Goal: Book appointment/travel/reservation

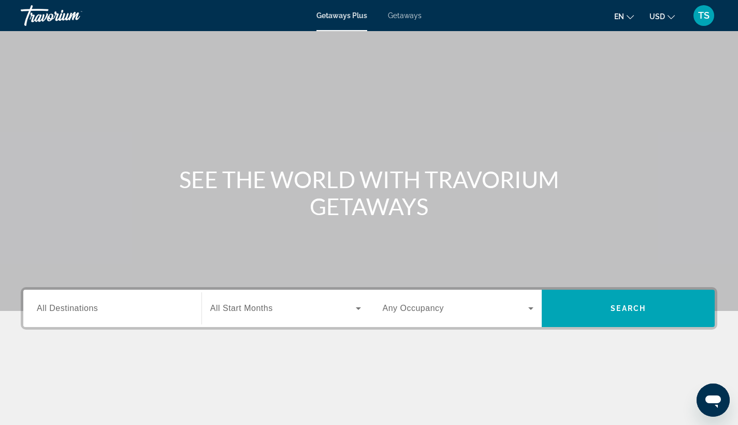
click at [142, 296] on div "Search widget" at bounding box center [112, 309] width 151 height 30
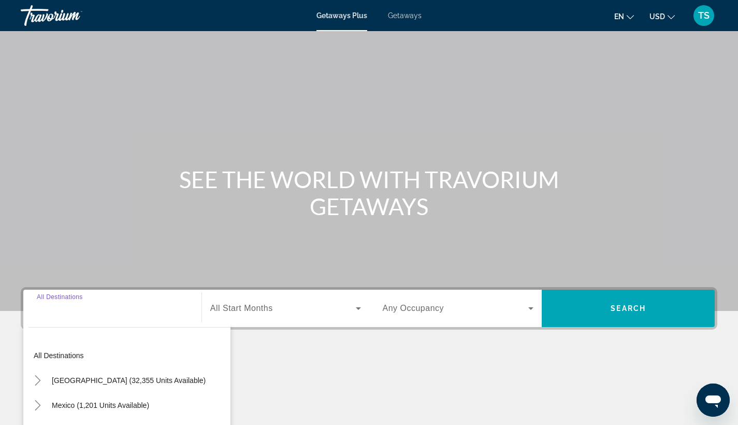
scroll to position [135, 0]
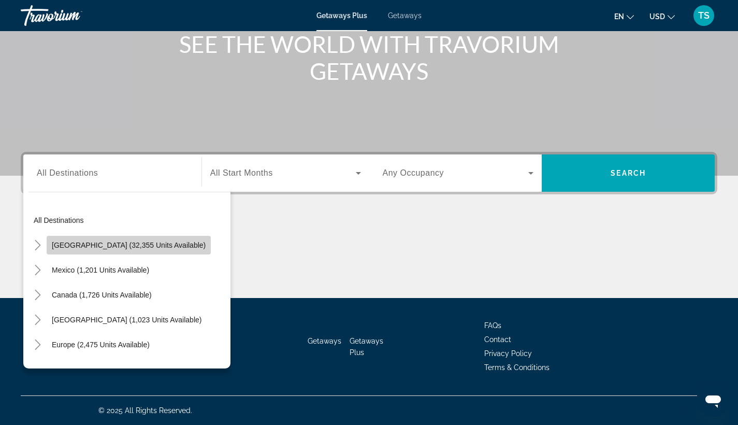
click at [149, 247] on span "United States (32,355 units available)" at bounding box center [129, 245] width 154 height 8
type input "**********"
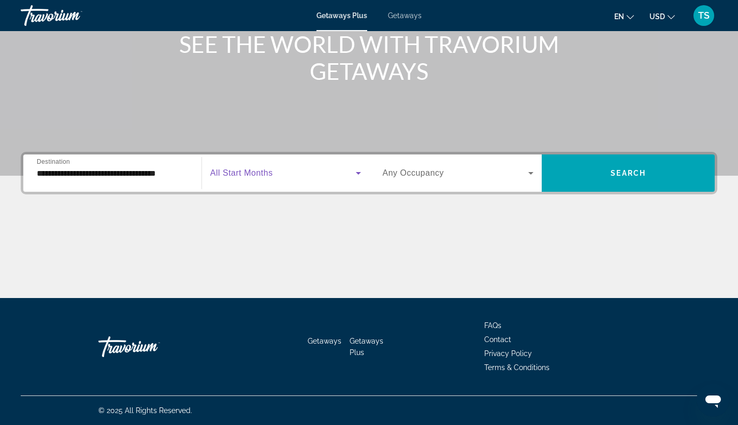
click at [290, 179] on span "Search widget" at bounding box center [282, 173] width 145 height 12
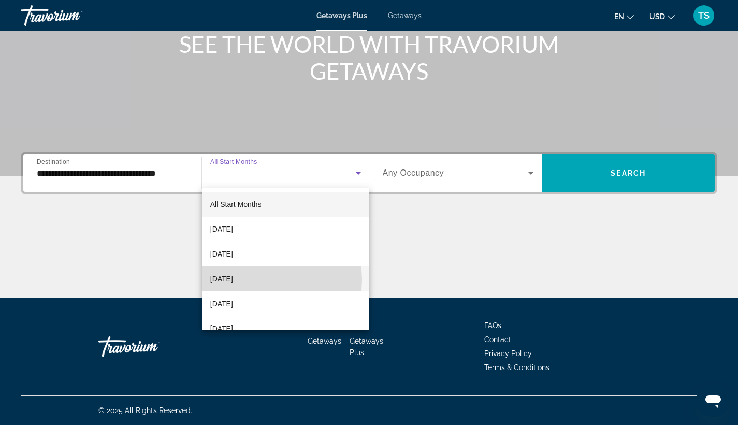
click at [266, 280] on mat-option "[DATE]" at bounding box center [285, 278] width 167 height 25
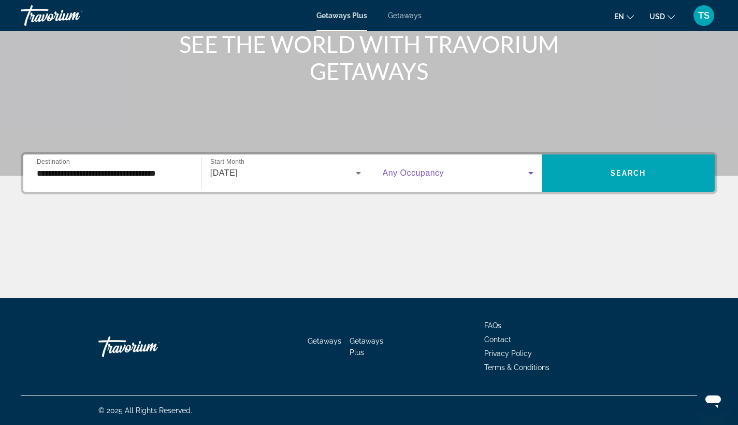
click at [497, 172] on span "Search widget" at bounding box center [456, 173] width 146 height 12
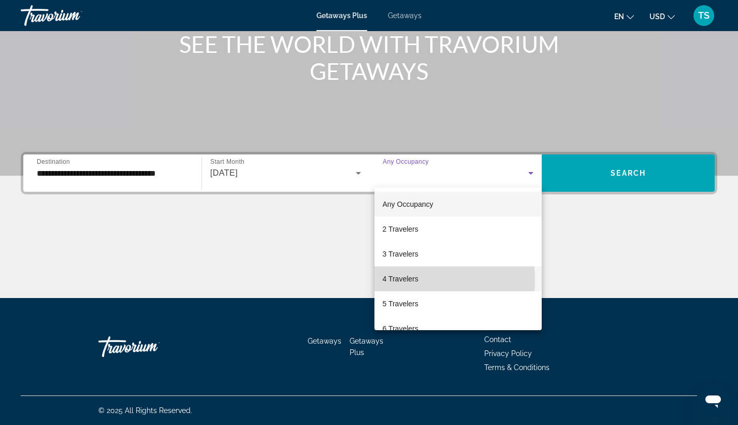
click at [395, 280] on span "4 Travelers" at bounding box center [401, 278] width 36 height 12
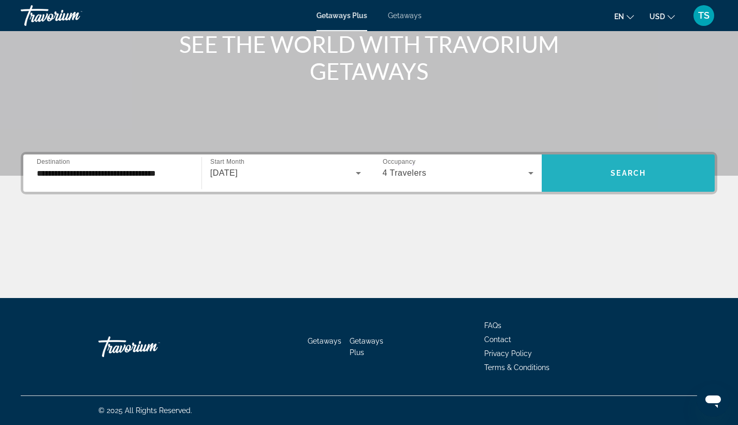
click at [615, 173] on span "Search" at bounding box center [627, 173] width 35 height 8
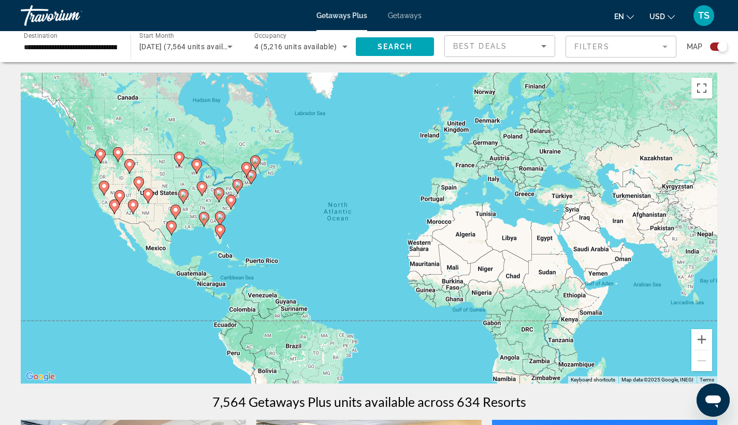
click at [222, 232] on image "Main content" at bounding box center [220, 229] width 6 height 6
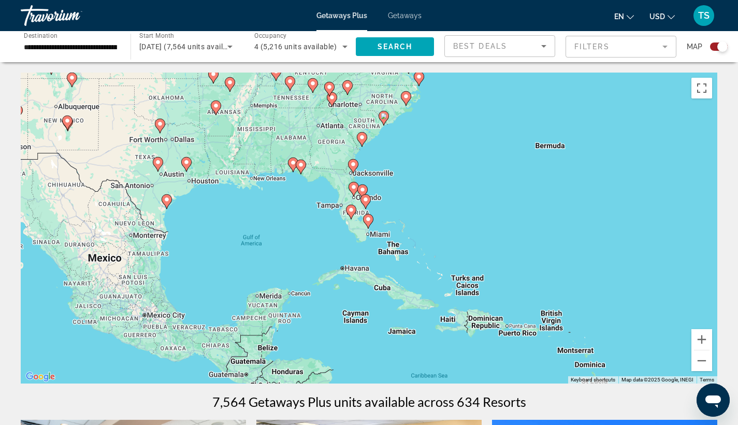
click at [353, 186] on image "Main content" at bounding box center [354, 187] width 6 height 6
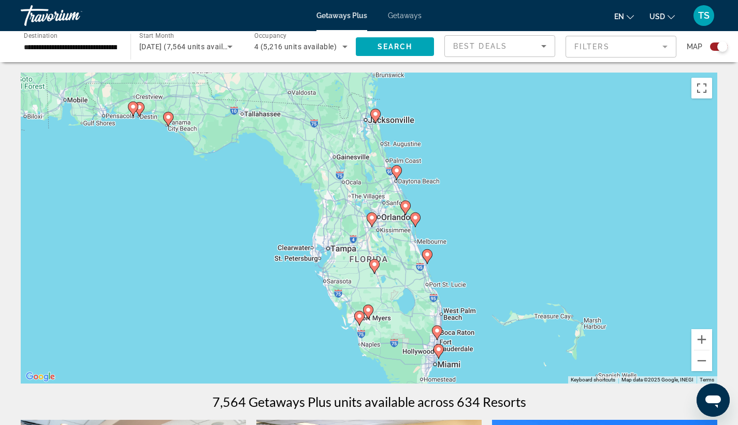
click at [373, 219] on image "Main content" at bounding box center [372, 217] width 6 height 6
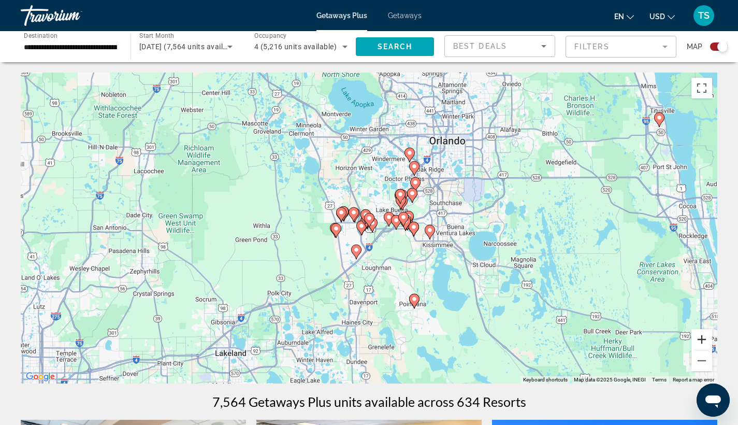
click at [703, 340] on button "Zoom in" at bounding box center [701, 339] width 21 height 21
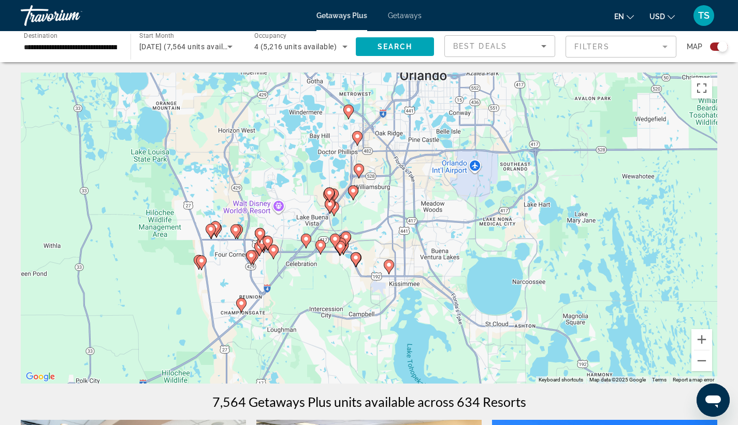
drag, startPoint x: 595, startPoint y: 234, endPoint x: 492, endPoint y: 256, distance: 105.5
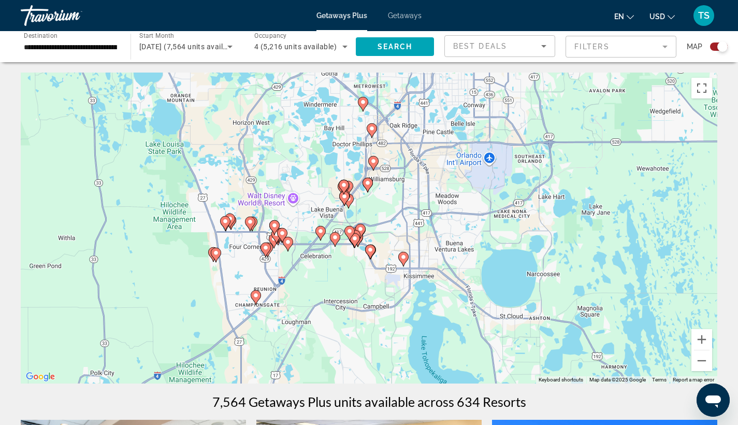
drag, startPoint x: 494, startPoint y: 256, endPoint x: 506, endPoint y: 246, distance: 15.4
click at [506, 246] on div "To navigate, press the arrow keys. To activate drag with keyboard, press Alt + …" at bounding box center [369, 227] width 696 height 311
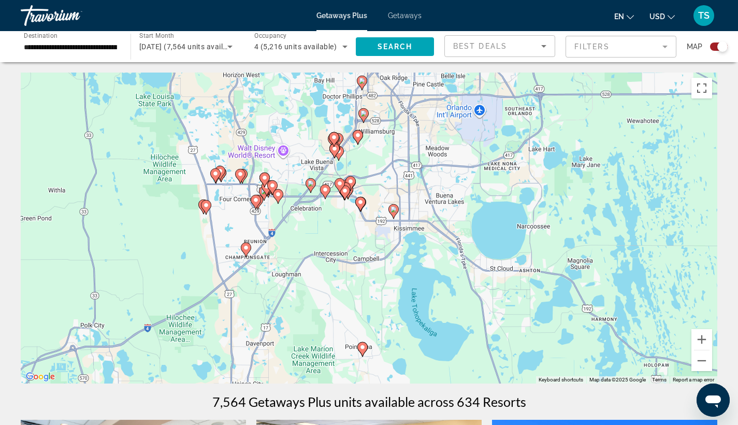
drag, startPoint x: 451, startPoint y: 238, endPoint x: 444, endPoint y: 193, distance: 45.7
click at [444, 193] on div "To navigate, press the arrow keys. To activate drag with keyboard, press Alt + …" at bounding box center [369, 227] width 696 height 311
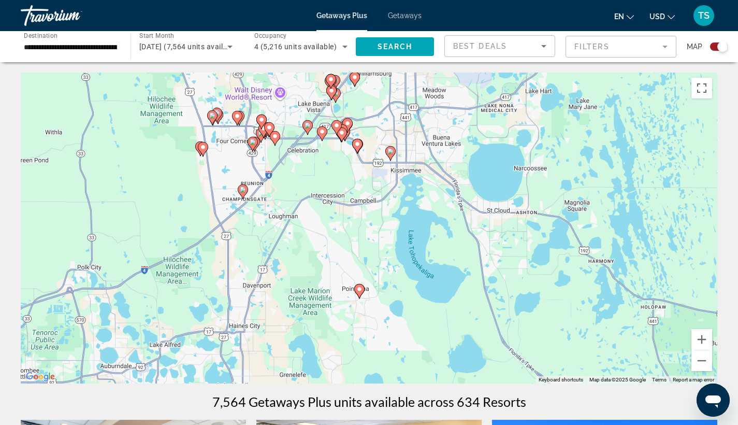
drag, startPoint x: 372, startPoint y: 366, endPoint x: 369, endPoint y: 307, distance: 59.1
click at [369, 307] on div "To navigate, press the arrow keys. To activate drag with keyboard, press Alt + …" at bounding box center [369, 227] width 696 height 311
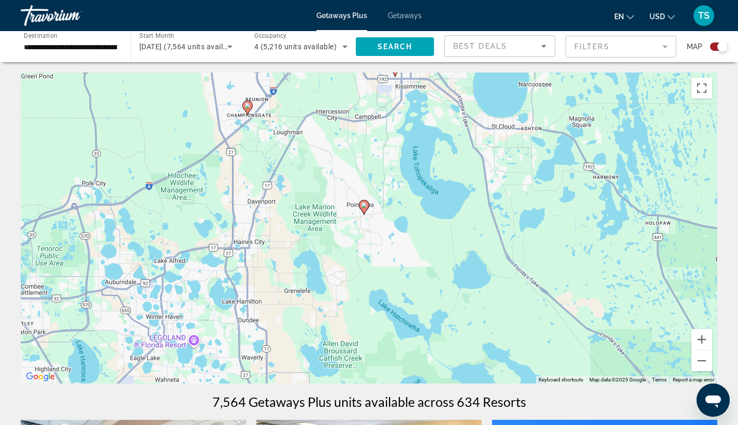
drag, startPoint x: 392, startPoint y: 273, endPoint x: 395, endPoint y: 187, distance: 86.0
click at [396, 186] on div "To navigate, press the arrow keys. To activate drag with keyboard, press Alt + …" at bounding box center [369, 227] width 696 height 311
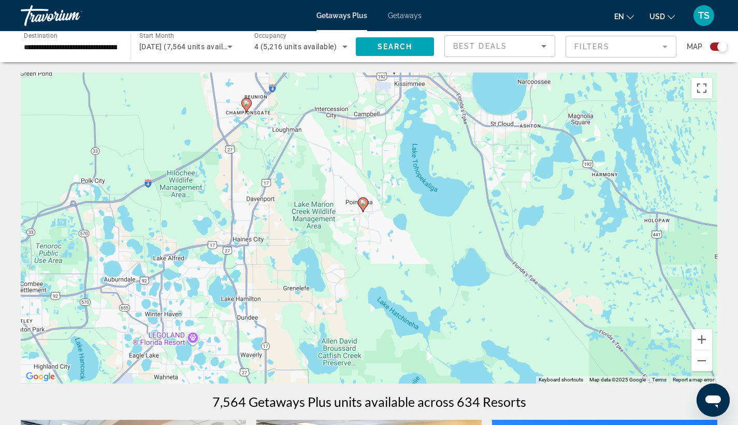
click at [397, 164] on div "To navigate, press the arrow keys. To activate drag with keyboard, press Alt + …" at bounding box center [369, 227] width 696 height 311
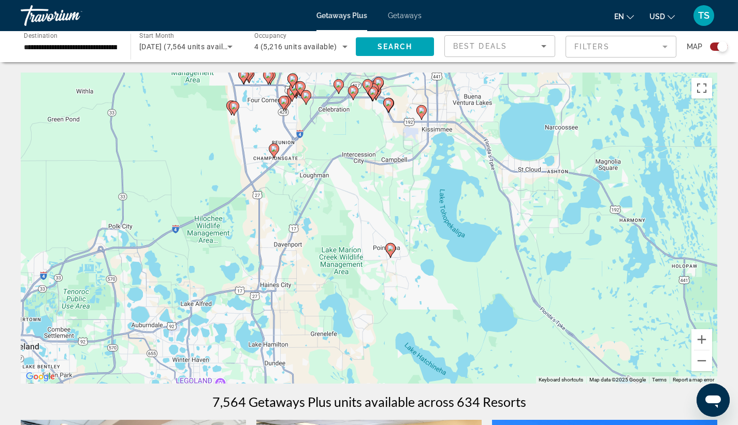
drag, startPoint x: 287, startPoint y: 336, endPoint x: 315, endPoint y: 381, distance: 52.3
click at [315, 381] on div "To navigate, press the arrow keys. To activate drag with keyboard, press Alt + …" at bounding box center [369, 227] width 696 height 311
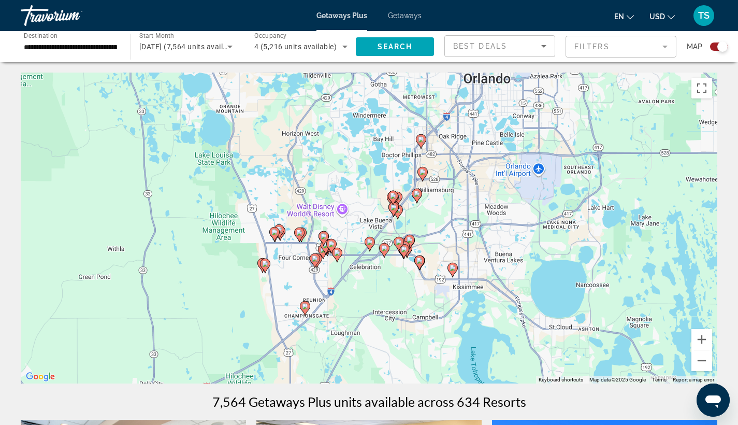
drag, startPoint x: 255, startPoint y: 247, endPoint x: 271, endPoint y: 391, distance: 145.3
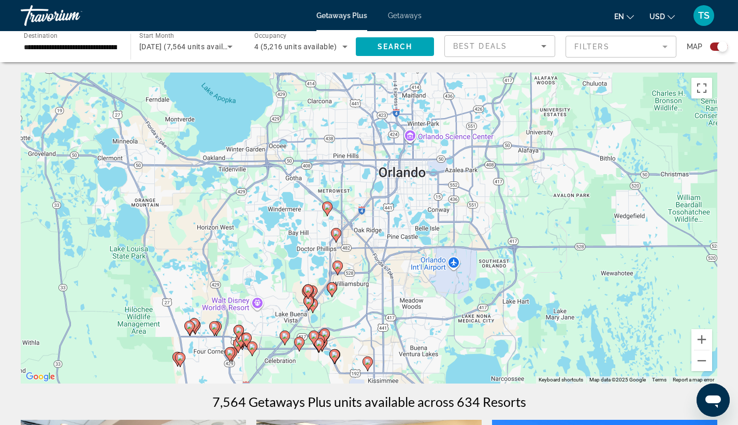
drag, startPoint x: 211, startPoint y: 232, endPoint x: 150, endPoint y: 348, distance: 131.8
click at [150, 348] on div "To navigate, press the arrow keys. To activate drag with keyboard, press Alt + …" at bounding box center [369, 227] width 696 height 311
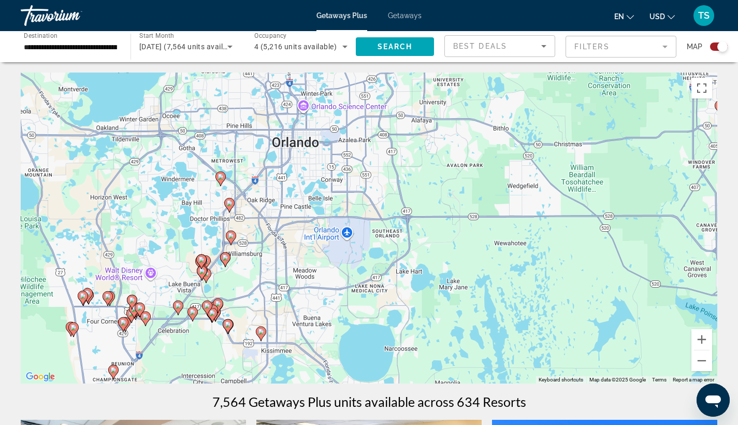
drag, startPoint x: 222, startPoint y: 218, endPoint x: 113, endPoint y: 189, distance: 112.5
click at [113, 189] on div "To navigate, press the arrow keys. To activate drag with keyboard, press Alt + …" at bounding box center [369, 227] width 696 height 311
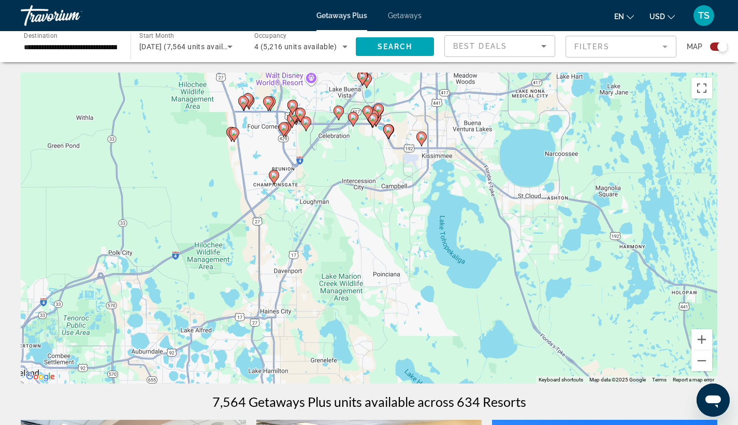
drag, startPoint x: 169, startPoint y: 245, endPoint x: 331, endPoint y: 49, distance: 254.1
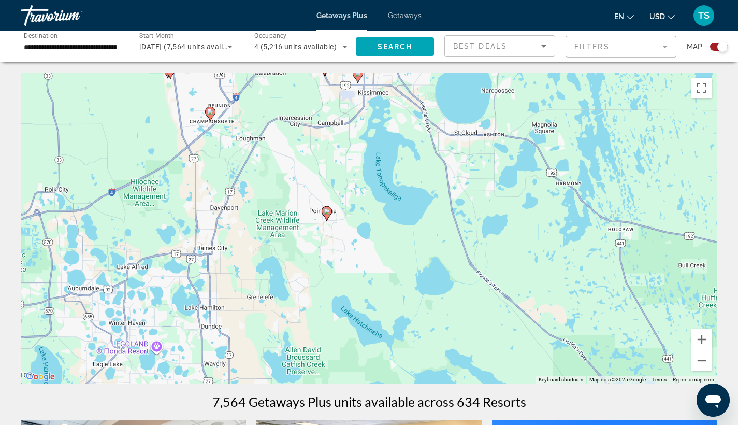
drag, startPoint x: 194, startPoint y: 196, endPoint x: 115, endPoint y: 143, distance: 94.8
click at [115, 143] on div "To navigate, press the arrow keys. To activate drag with keyboard, press Alt + …" at bounding box center [369, 227] width 696 height 311
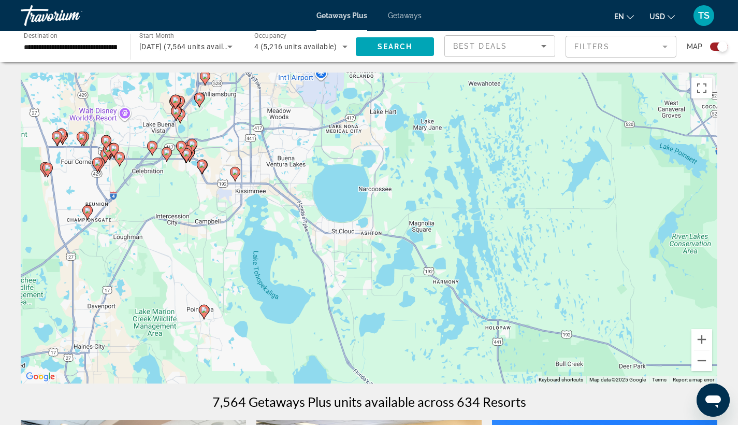
drag, startPoint x: 270, startPoint y: 168, endPoint x: 157, endPoint y: 257, distance: 143.4
click at [157, 257] on div "To navigate, press the arrow keys. To activate drag with keyboard, press Alt + …" at bounding box center [369, 227] width 696 height 311
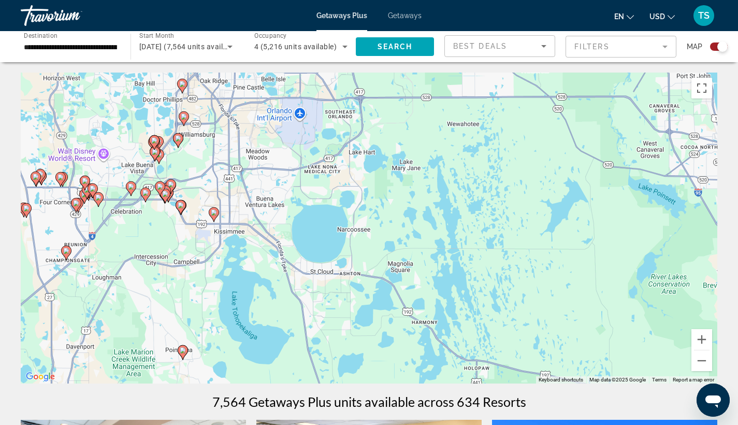
drag, startPoint x: 193, startPoint y: 185, endPoint x: 170, endPoint y: 230, distance: 50.2
click at [170, 230] on div "To navigate, press the arrow keys. To activate drag with keyboard, press Alt + …" at bounding box center [369, 227] width 696 height 311
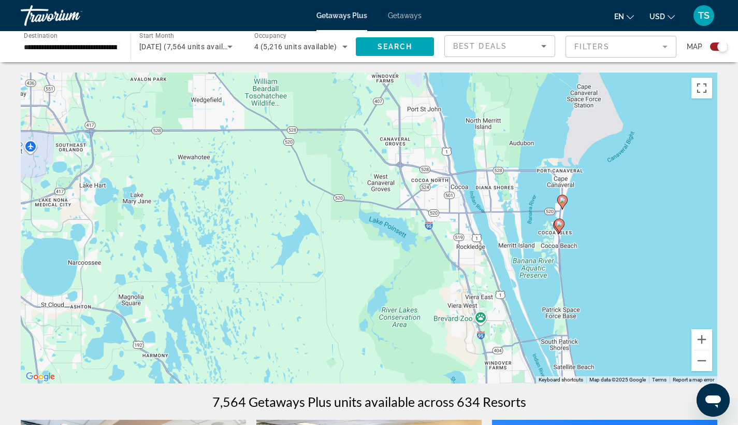
drag, startPoint x: 420, startPoint y: 233, endPoint x: 149, endPoint y: 262, distance: 272.9
click at [149, 262] on div "To navigate, press the arrow keys. To activate drag with keyboard, press Alt + …" at bounding box center [369, 227] width 696 height 311
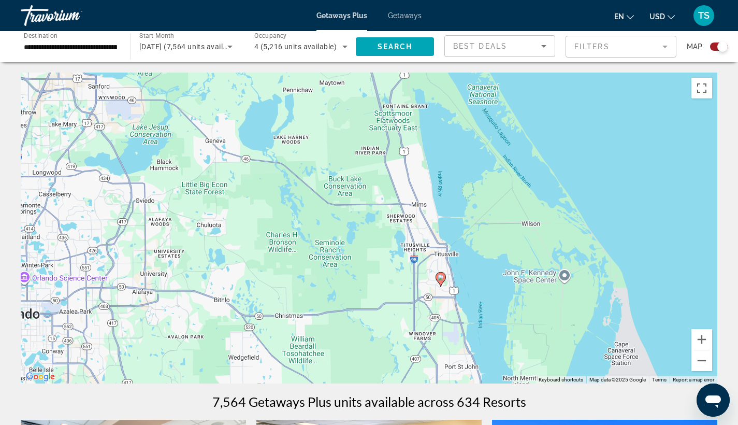
drag, startPoint x: 308, startPoint y: 105, endPoint x: 345, endPoint y: 355, distance: 252.8
click at [346, 358] on div "To navigate, press the arrow keys. To activate drag with keyboard, press Alt + …" at bounding box center [369, 227] width 696 height 311
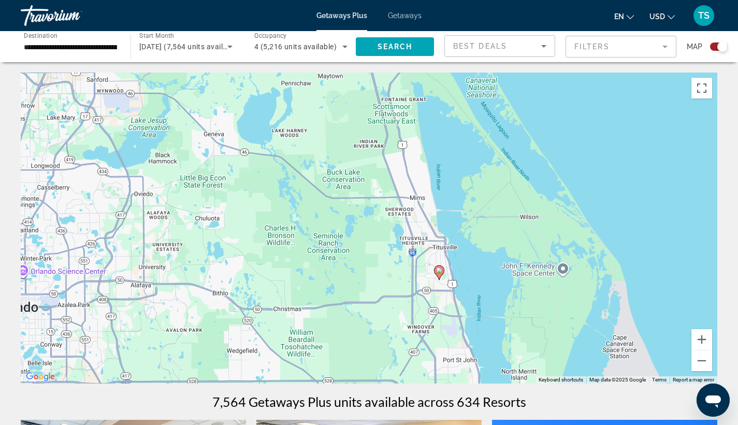
click at [440, 272] on image "Main content" at bounding box center [439, 270] width 6 height 6
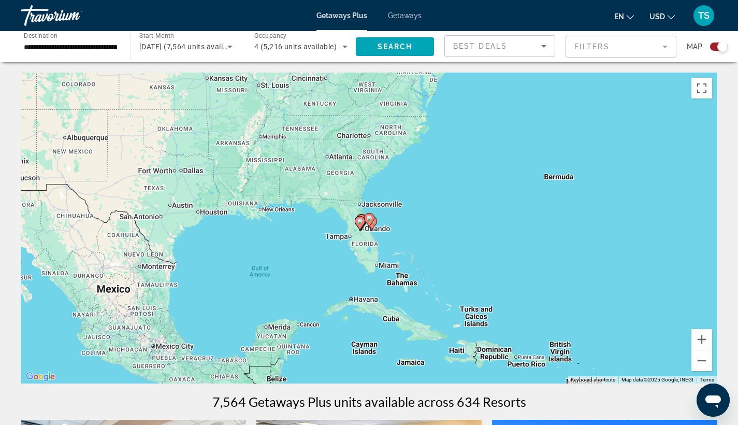
click at [358, 218] on image "Main content" at bounding box center [360, 221] width 6 height 6
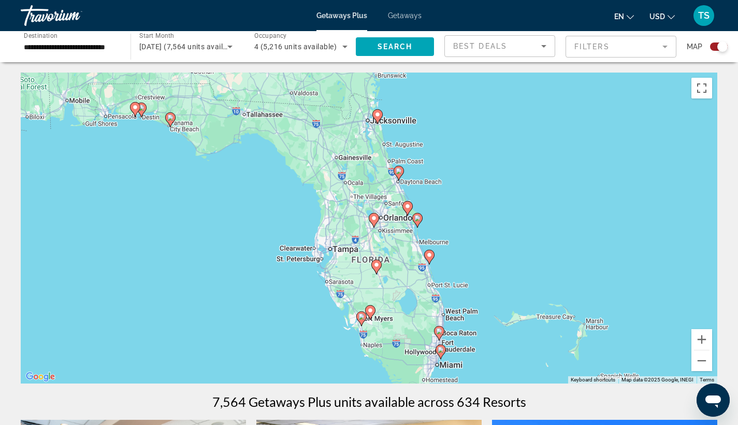
click at [407, 205] on image "Main content" at bounding box center [407, 206] width 6 height 6
type input "**********"
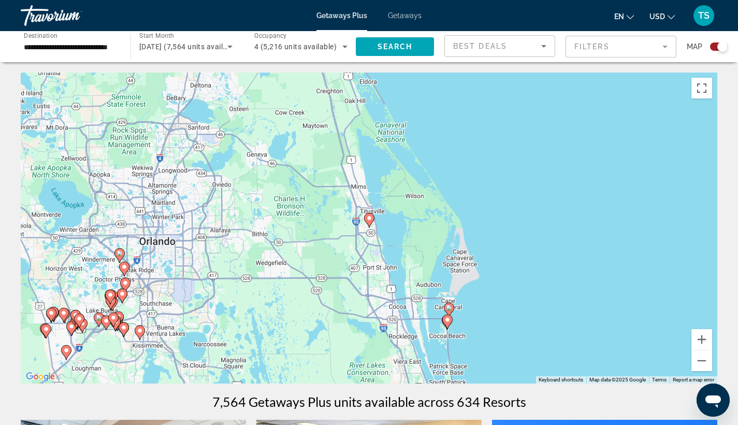
click at [407, 211] on div "To navigate, press the arrow keys. To activate drag with keyboard, press Alt + …" at bounding box center [369, 227] width 696 height 311
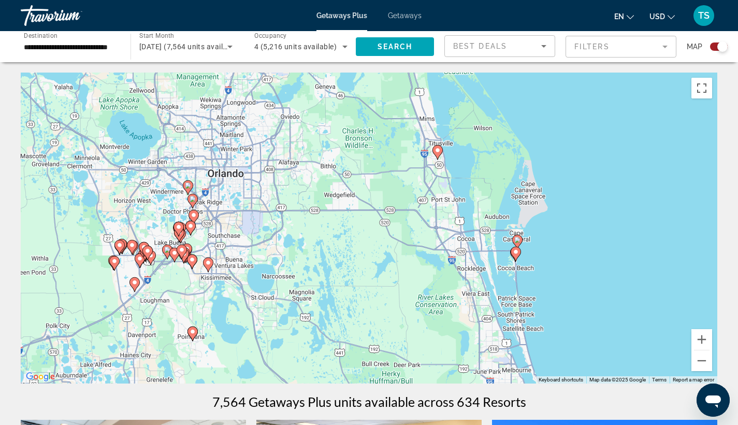
drag, startPoint x: 294, startPoint y: 303, endPoint x: 361, endPoint y: 232, distance: 97.8
click at [361, 232] on div "To navigate, press the arrow keys. To activate drag with keyboard, press Alt + …" at bounding box center [369, 227] width 696 height 311
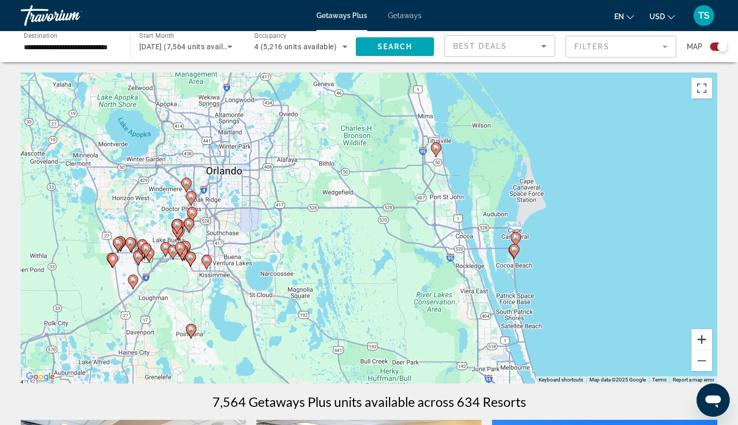
click at [702, 343] on button "Zoom in" at bounding box center [701, 339] width 21 height 21
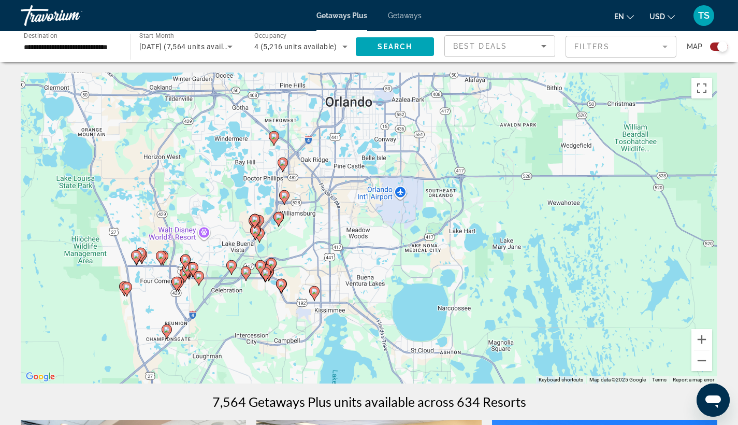
drag, startPoint x: 247, startPoint y: 317, endPoint x: 519, endPoint y: 306, distance: 272.1
click at [519, 306] on div "To navigate, press the arrow keys. To activate drag with keyboard, press Alt + …" at bounding box center [369, 227] width 696 height 311
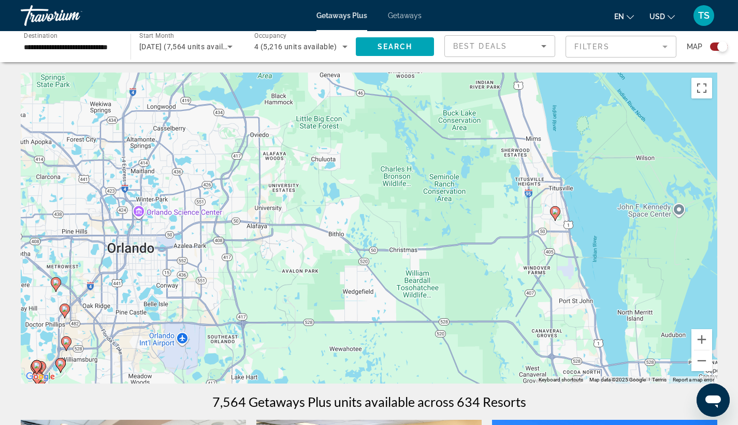
drag, startPoint x: 586, startPoint y: 185, endPoint x: 367, endPoint y: 333, distance: 263.7
click at [367, 333] on div "To navigate, press the arrow keys. To activate drag with keyboard, press Alt + …" at bounding box center [369, 227] width 696 height 311
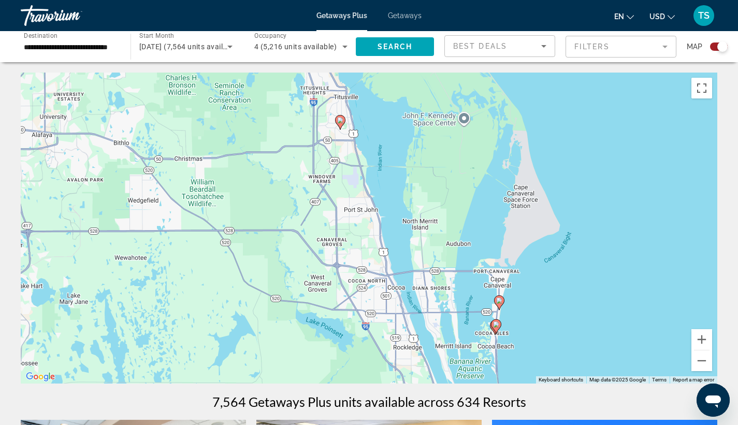
drag, startPoint x: 505, startPoint y: 265, endPoint x: 289, endPoint y: 173, distance: 234.1
click at [289, 173] on div "To navigate, press the arrow keys. To activate drag with keyboard, press Alt + …" at bounding box center [369, 227] width 696 height 311
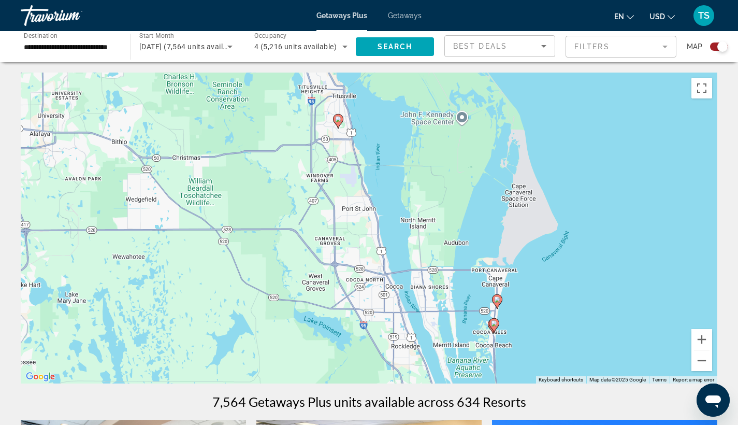
click at [339, 121] on image "Main content" at bounding box center [338, 119] width 6 height 6
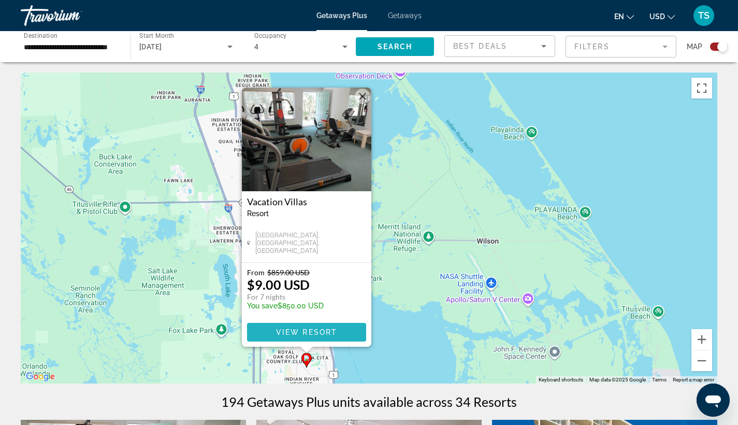
click at [303, 330] on span "View Resort" at bounding box center [305, 332] width 61 height 8
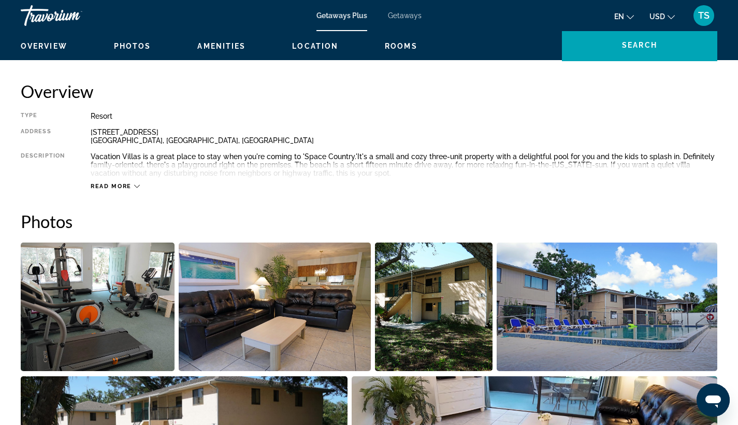
scroll to position [313, 0]
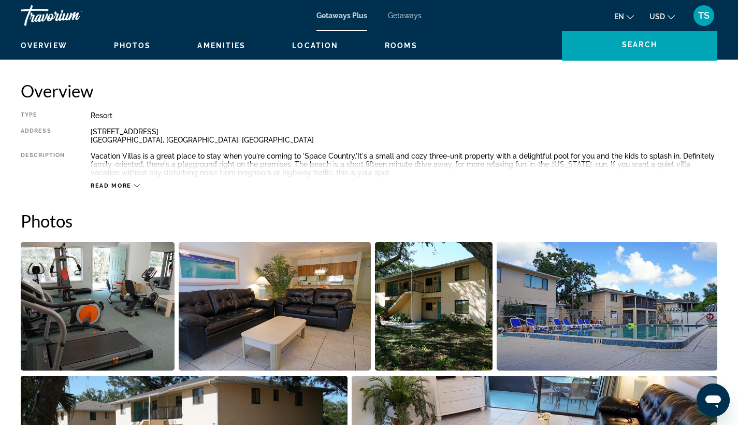
click at [292, 148] on div "Type Resort All-Inclusive No All-Inclusive Address 3795 Vacation Villas Lane Ti…" at bounding box center [369, 150] width 696 height 78
click at [365, 88] on h2 "Overview" at bounding box center [369, 90] width 696 height 21
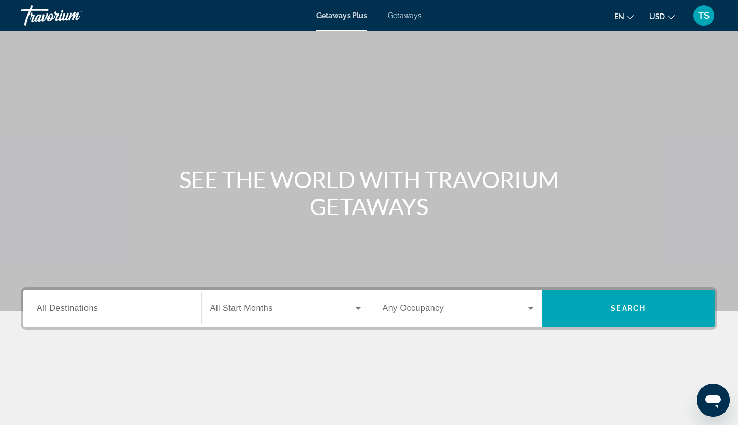
click at [405, 16] on span "Getaways" at bounding box center [405, 15] width 34 height 8
click at [705, 16] on span "TS" at bounding box center [703, 15] width 11 height 10
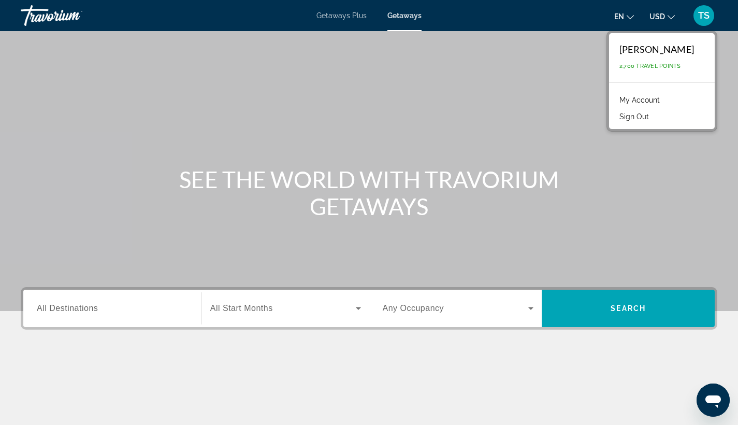
click at [410, 13] on span "Getaways" at bounding box center [404, 15] width 34 height 8
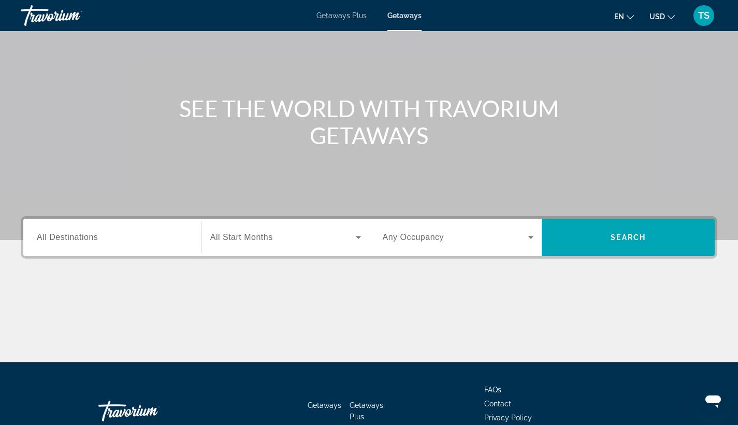
scroll to position [74, 0]
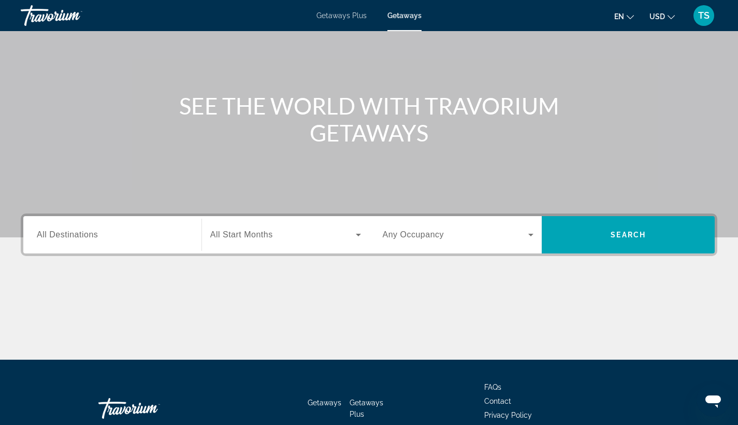
click at [143, 231] on input "Destination All Destinations" at bounding box center [112, 235] width 151 height 12
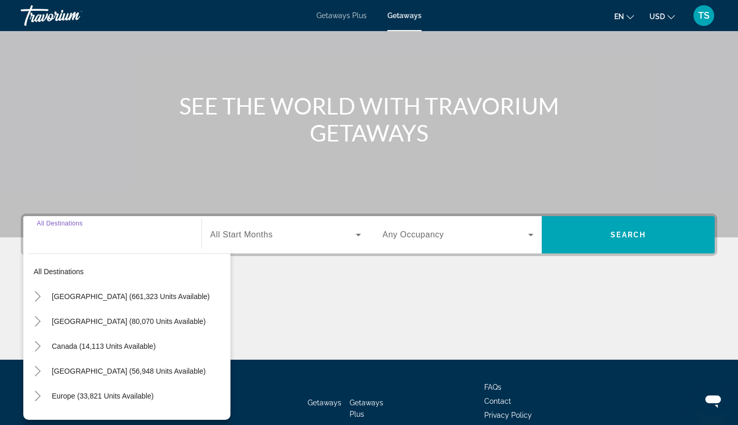
scroll to position [135, 0]
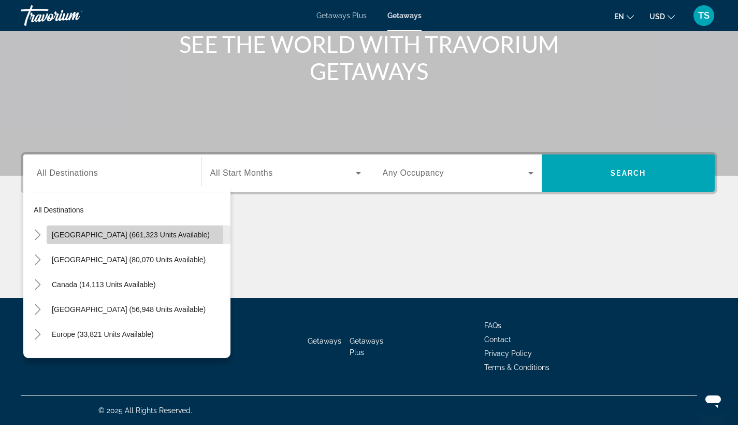
click at [92, 236] on span "[GEOGRAPHIC_DATA] (661,323 units available)" at bounding box center [131, 234] width 158 height 8
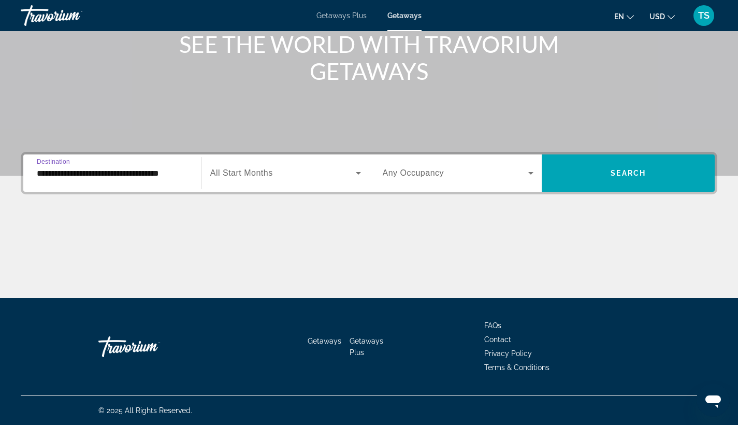
click at [138, 173] on input "**********" at bounding box center [112, 173] width 151 height 12
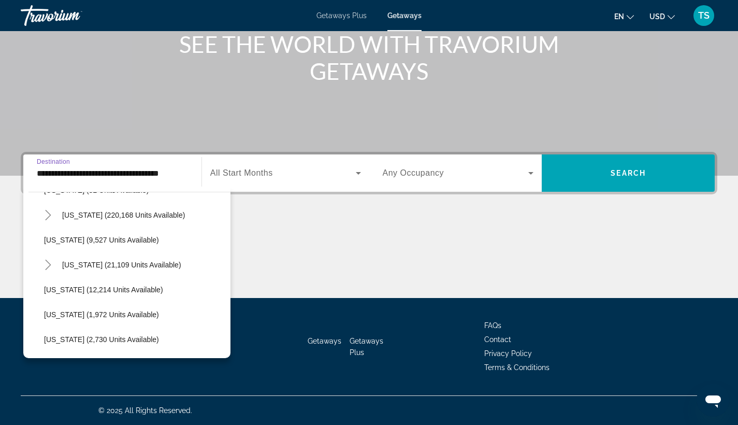
scroll to position [194, 0]
click at [48, 212] on icon "Toggle Florida (220,168 units available)" at bounding box center [48, 214] width 6 height 10
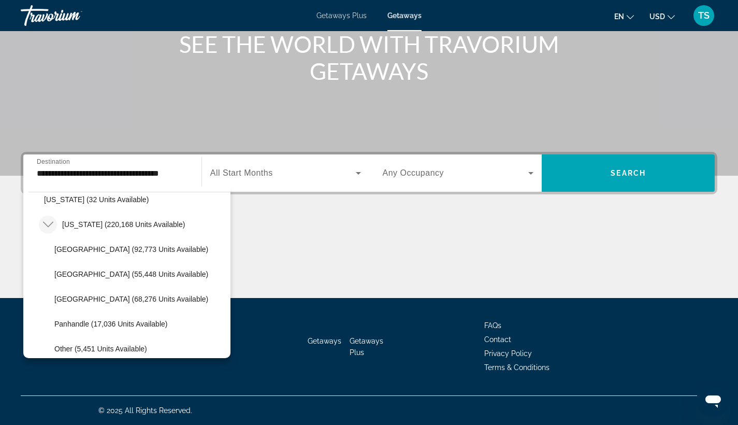
scroll to position [182, 0]
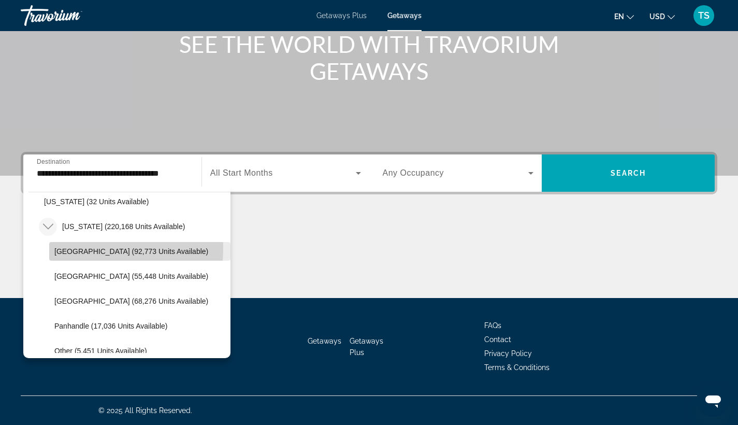
click at [71, 248] on span "[GEOGRAPHIC_DATA] (92,773 units available)" at bounding box center [131, 251] width 154 height 8
type input "**********"
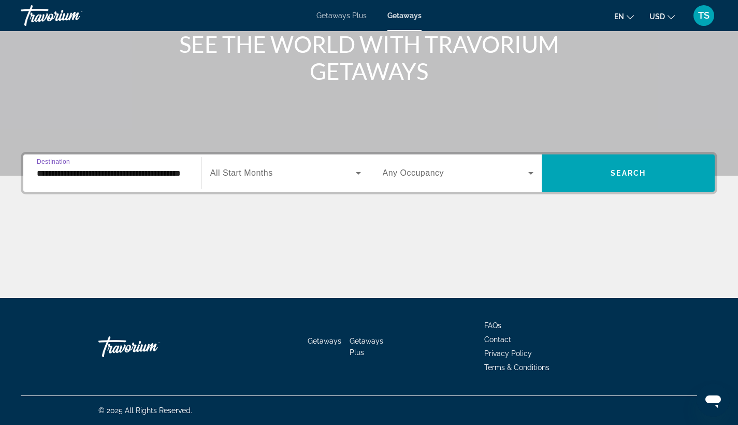
click at [358, 172] on icon "Search widget" at bounding box center [358, 173] width 12 height 12
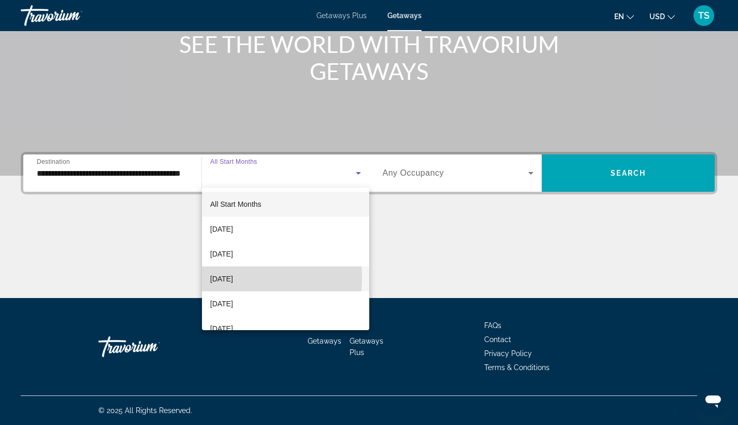
click at [233, 278] on span "[DATE]" at bounding box center [221, 278] width 23 height 12
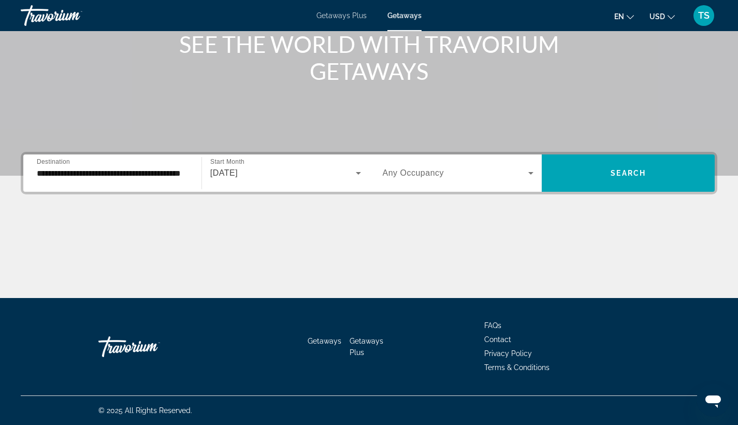
click at [521, 181] on div "Search widget" at bounding box center [458, 172] width 151 height 29
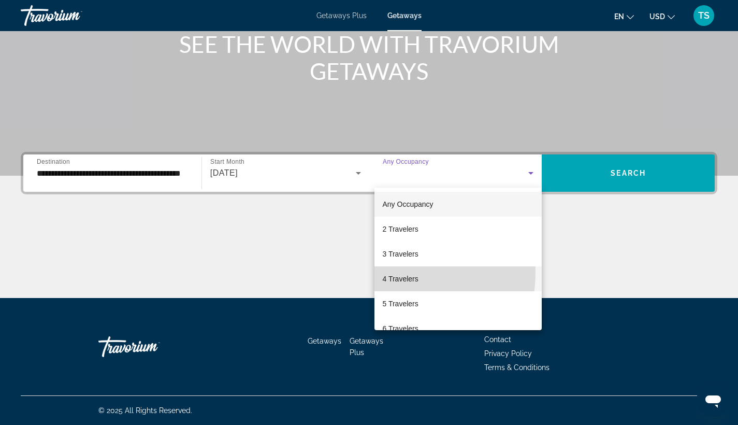
click at [397, 272] on span "4 Travelers" at bounding box center [401, 278] width 36 height 12
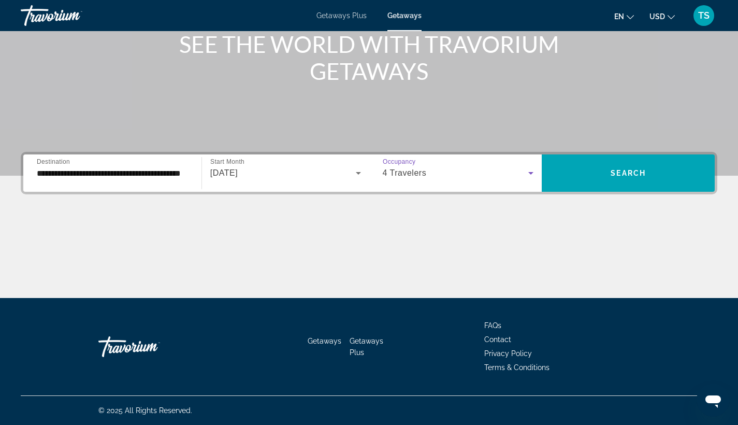
click at [531, 172] on icon "Search widget" at bounding box center [530, 173] width 12 height 12
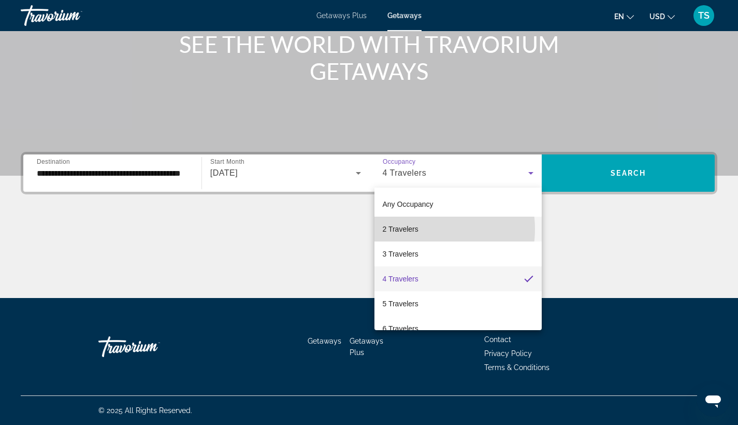
click at [426, 229] on mat-option "2 Travelers" at bounding box center [458, 228] width 168 height 25
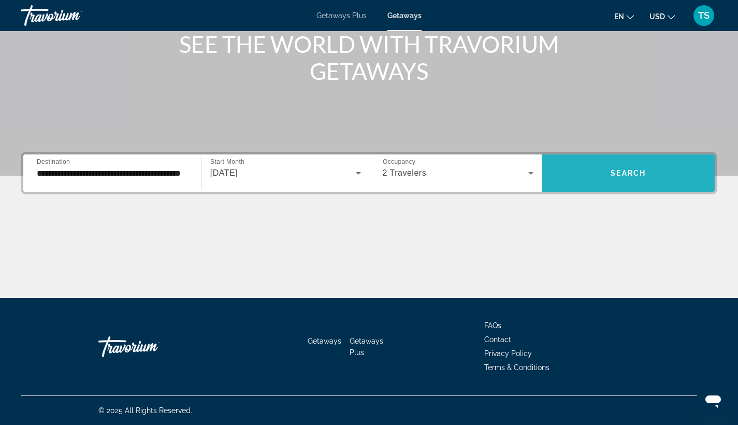
click at [633, 175] on span "Search" at bounding box center [627, 173] width 35 height 8
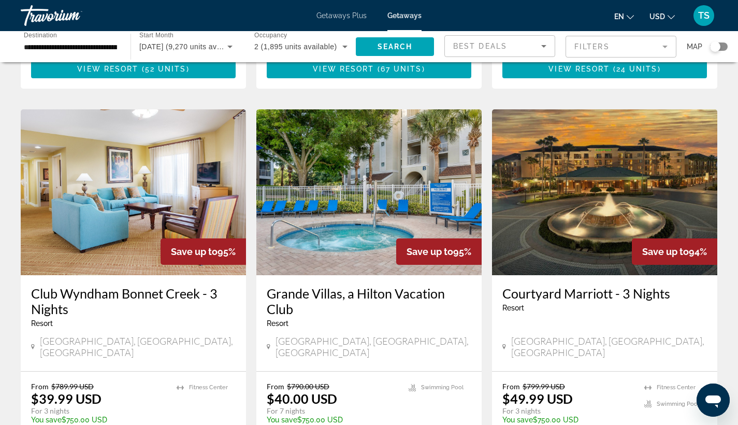
scroll to position [739, 0]
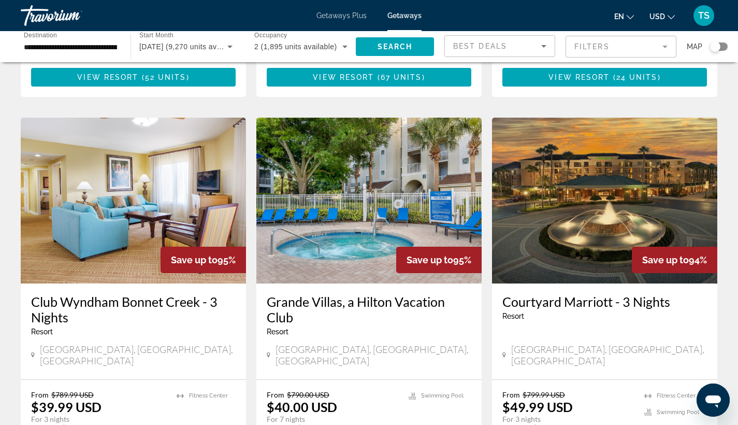
click at [665, 45] on mat-form-field "Filters" at bounding box center [620, 47] width 111 height 22
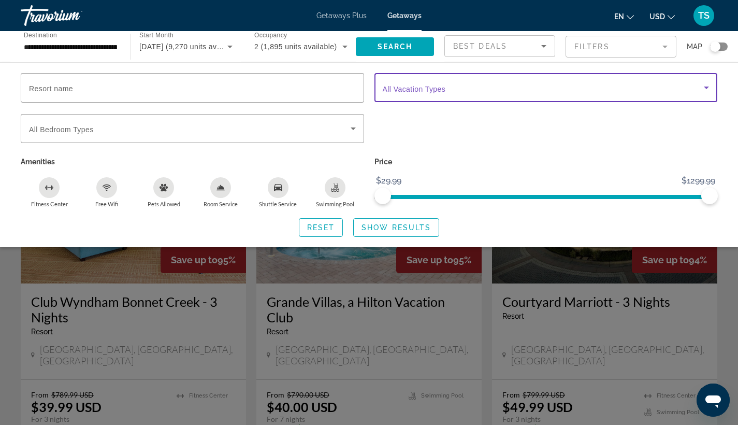
click at [706, 84] on icon "Search widget" at bounding box center [706, 87] width 12 height 12
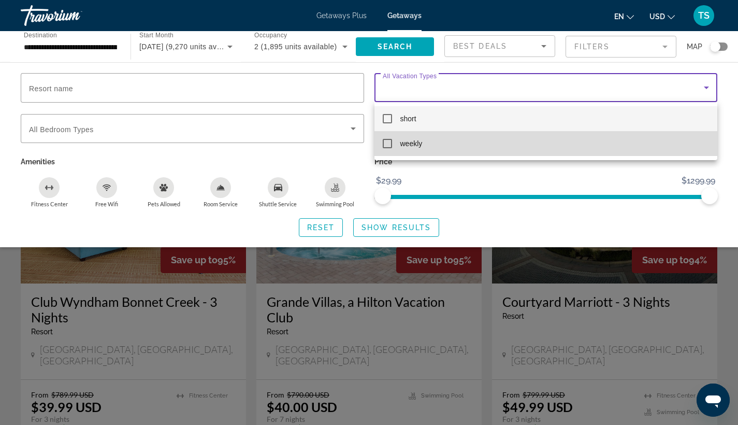
click at [390, 143] on mat-pseudo-checkbox at bounding box center [387, 143] width 9 height 9
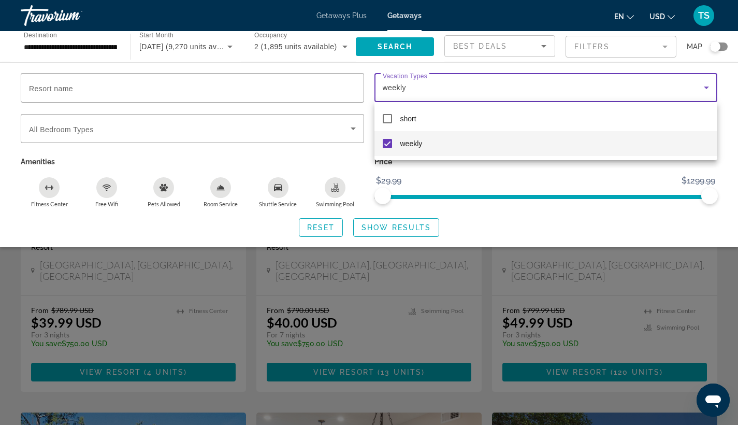
scroll to position [836, 0]
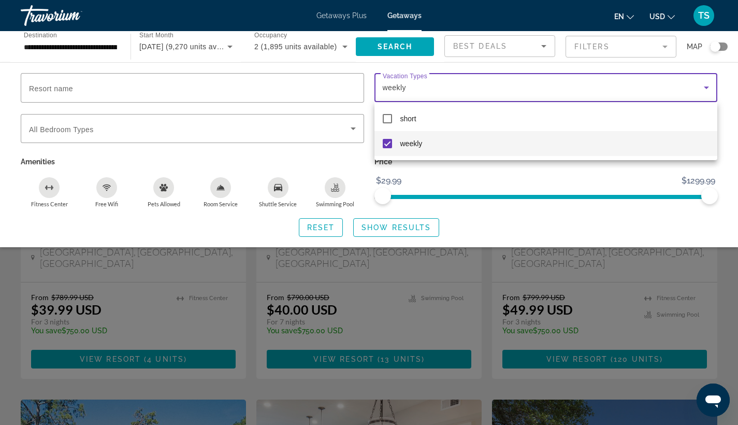
click at [391, 227] on div at bounding box center [369, 212] width 738 height 425
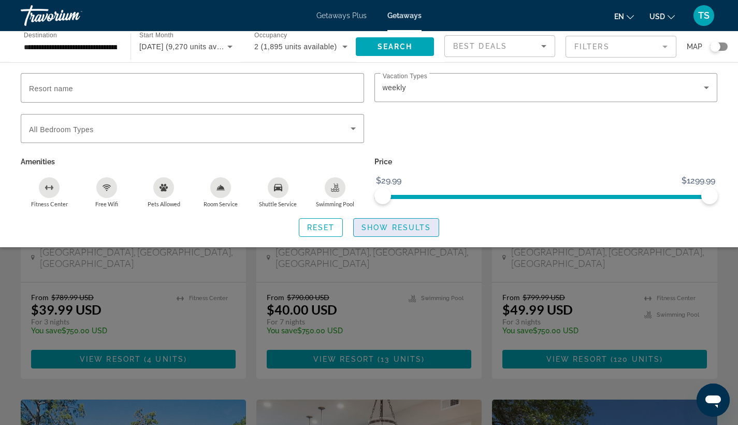
click at [389, 230] on span "Show Results" at bounding box center [395, 227] width 69 height 8
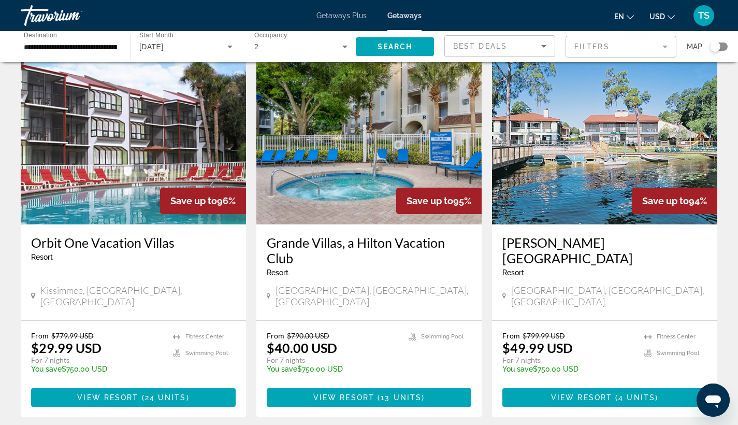
scroll to position [40, 0]
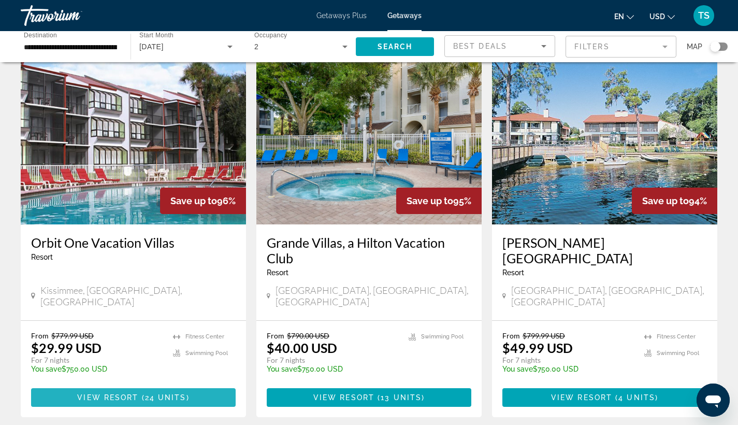
click at [137, 393] on span "View Resort" at bounding box center [107, 397] width 61 height 8
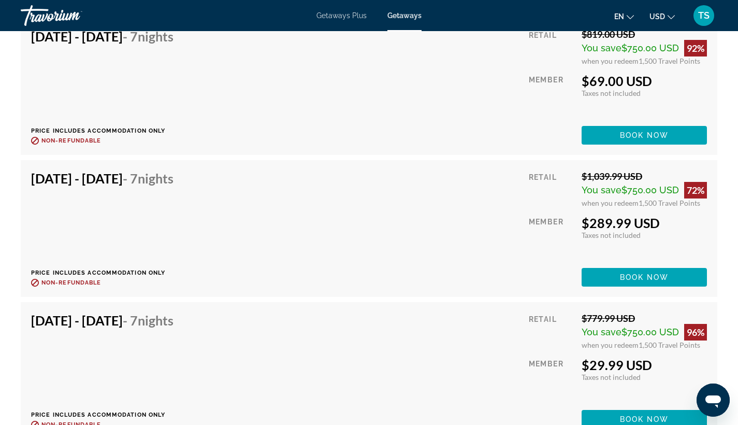
scroll to position [2589, 0]
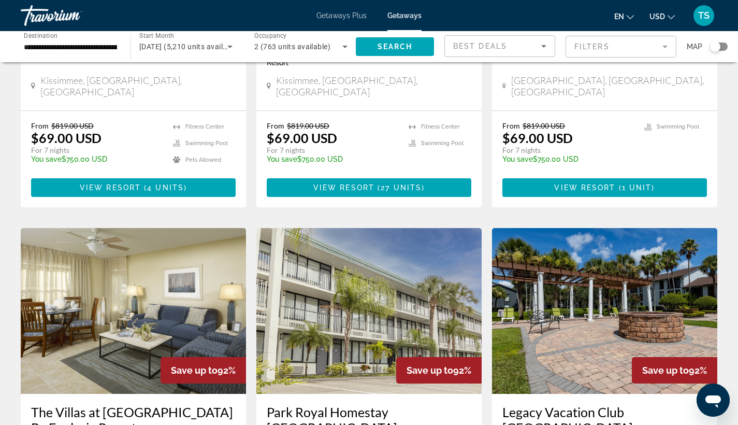
scroll to position [1023, 0]
click at [382, 228] on img "Main content" at bounding box center [368, 311] width 225 height 166
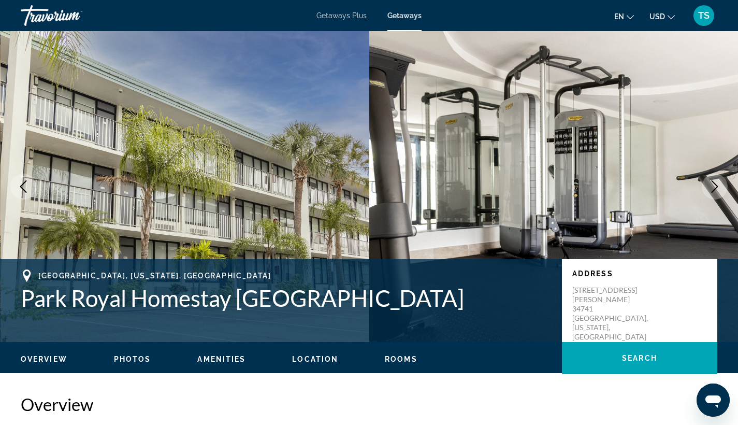
click at [382, 218] on img "Main content" at bounding box center [553, 186] width 369 height 311
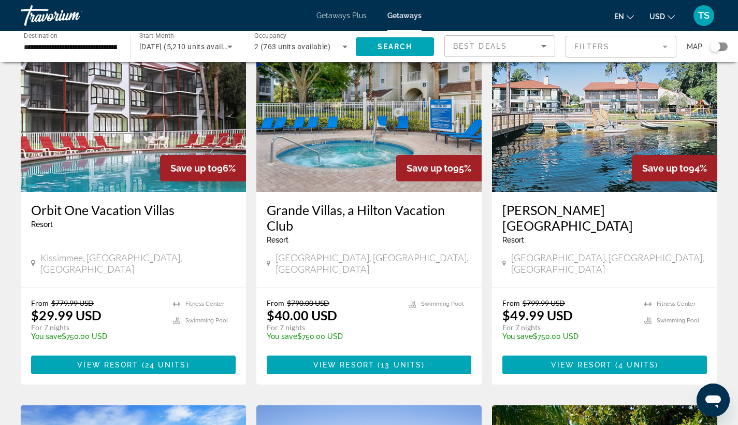
scroll to position [75, 0]
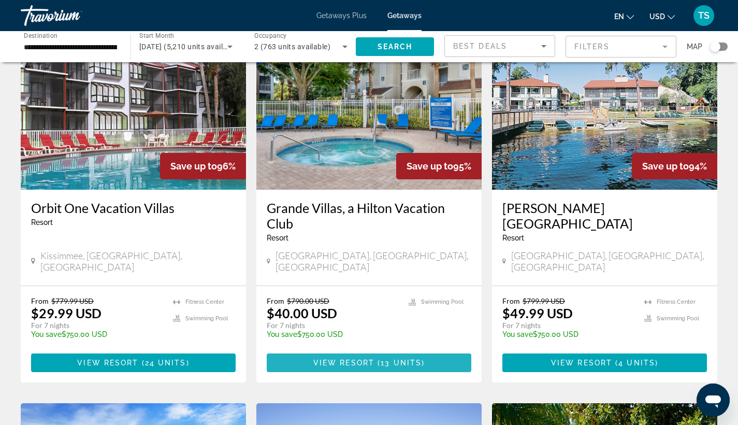
click at [344, 358] on span "View Resort" at bounding box center [343, 362] width 61 height 8
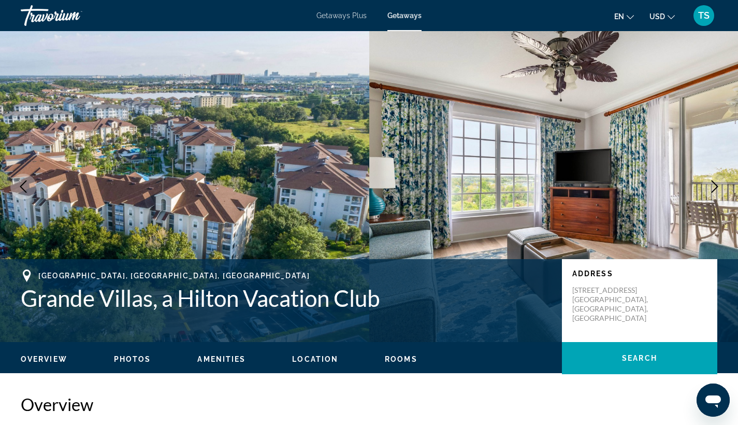
click at [702, 15] on span "TS" at bounding box center [703, 15] width 11 height 10
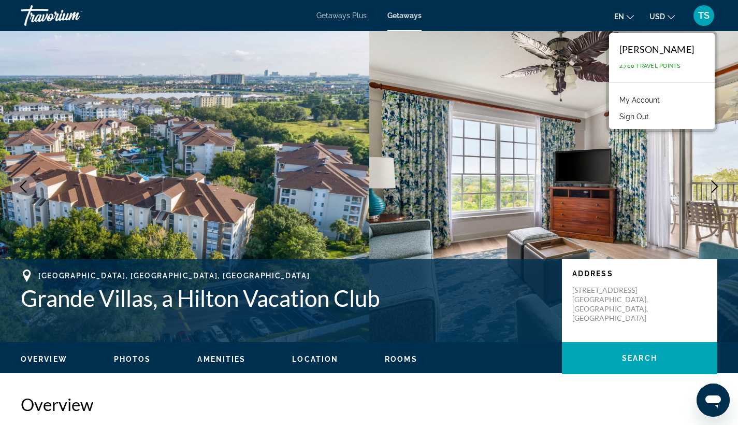
click at [718, 181] on icon "Next image" at bounding box center [714, 186] width 12 height 12
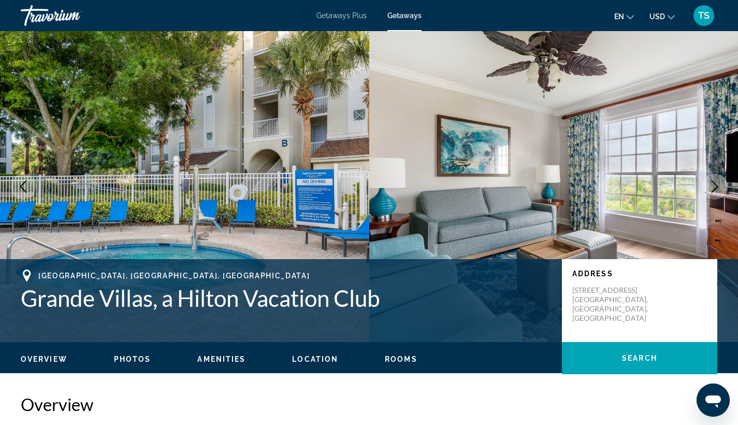
click at [718, 181] on icon "Next image" at bounding box center [714, 186] width 12 height 12
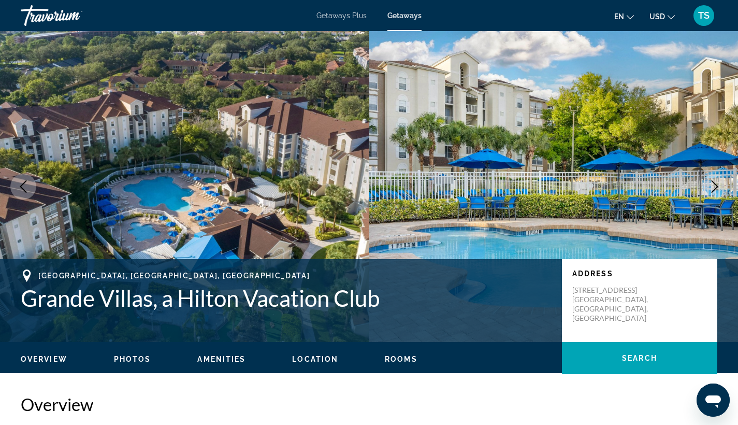
click at [718, 181] on icon "Next image" at bounding box center [714, 186] width 12 height 12
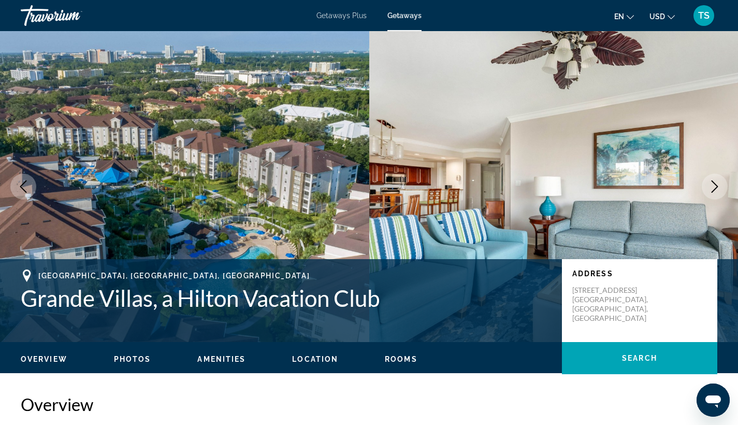
click at [718, 181] on icon "Next image" at bounding box center [714, 186] width 12 height 12
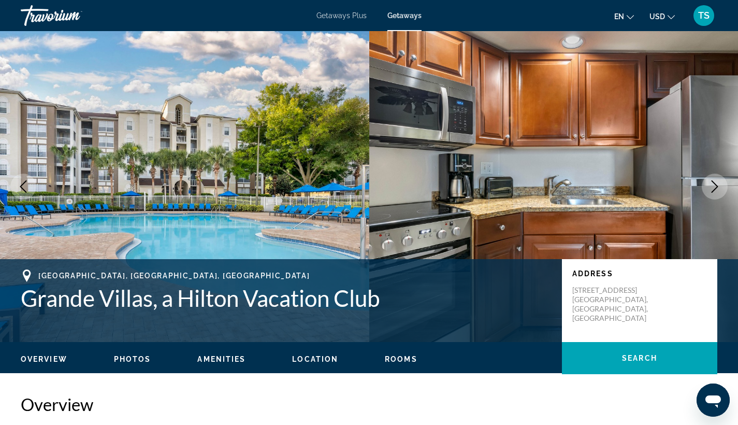
click at [718, 181] on icon "Next image" at bounding box center [714, 186] width 12 height 12
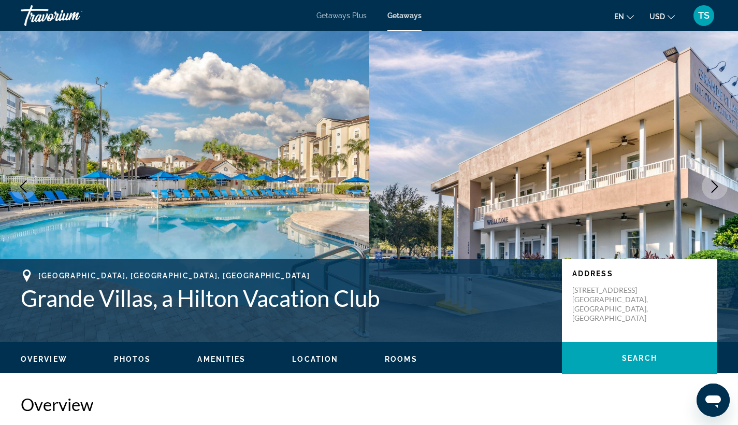
click at [718, 181] on icon "Next image" at bounding box center [714, 186] width 12 height 12
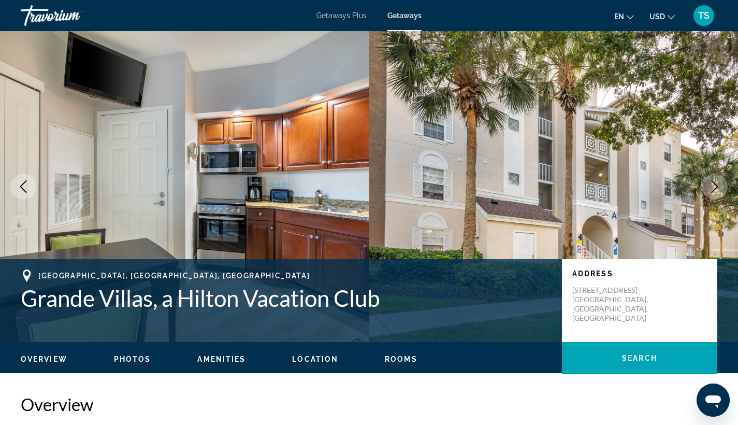
click at [718, 181] on icon "Next image" at bounding box center [714, 186] width 12 height 12
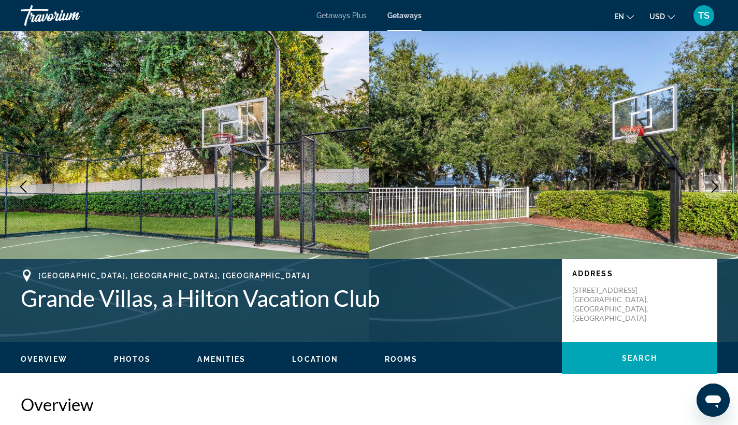
click at [718, 181] on icon "Next image" at bounding box center [714, 186] width 12 height 12
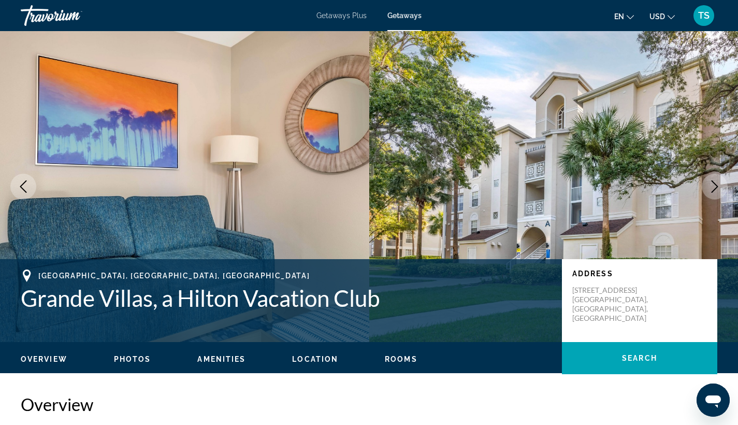
click at [718, 181] on icon "Next image" at bounding box center [714, 186] width 12 height 12
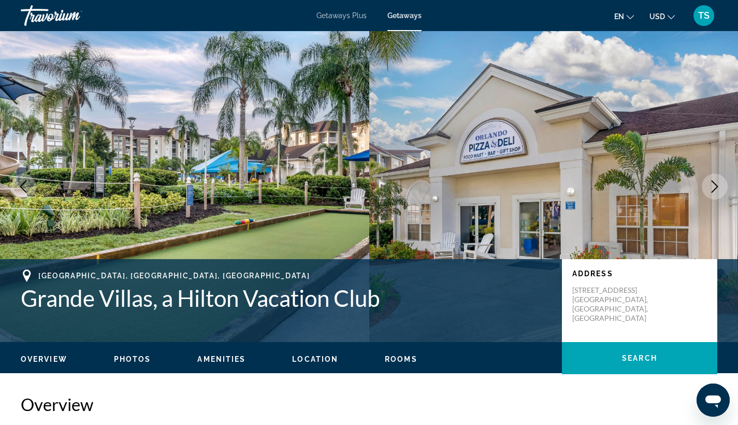
click at [718, 181] on icon "Next image" at bounding box center [714, 186] width 12 height 12
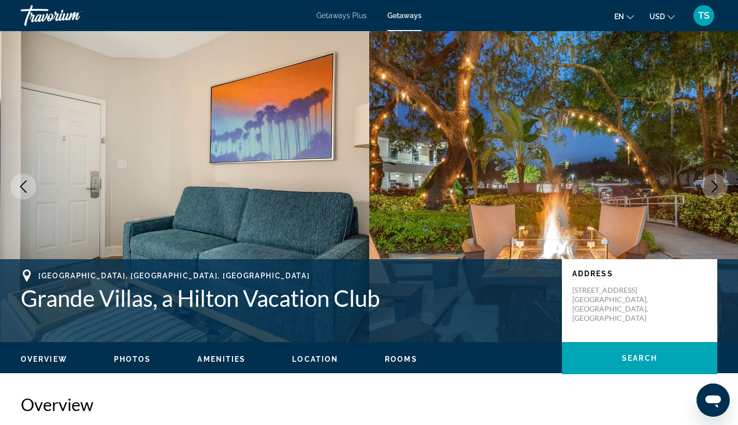
click at [718, 181] on icon "Next image" at bounding box center [714, 186] width 12 height 12
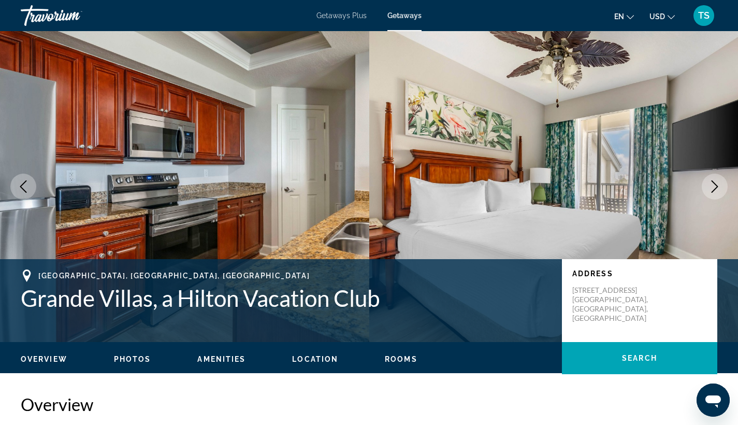
click at [718, 181] on icon "Next image" at bounding box center [714, 186] width 12 height 12
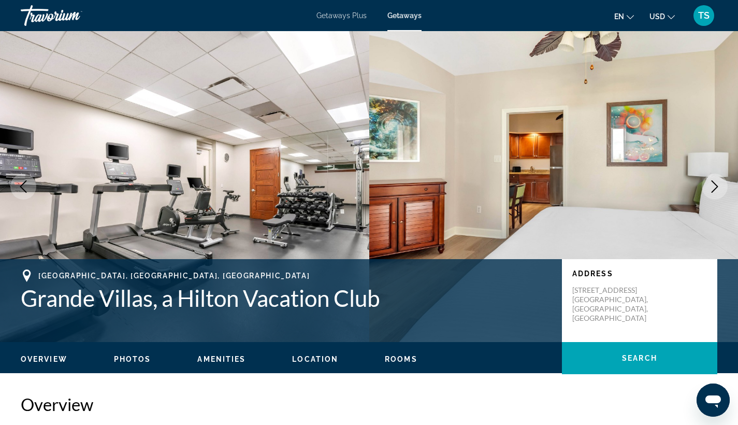
click at [718, 181] on icon "Next image" at bounding box center [714, 186] width 12 height 12
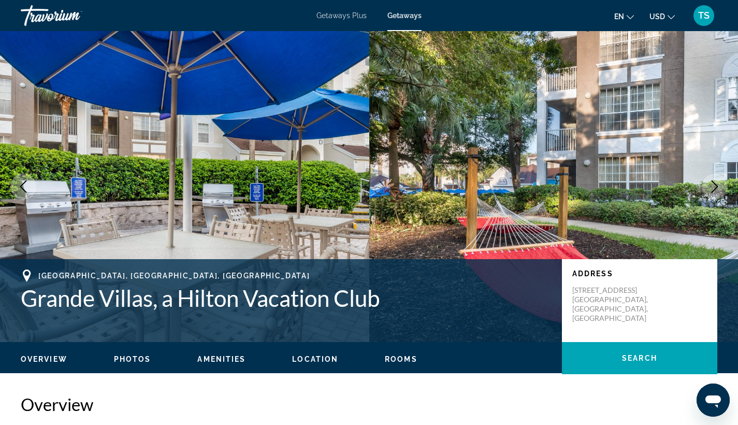
click at [718, 181] on icon "Next image" at bounding box center [714, 186] width 12 height 12
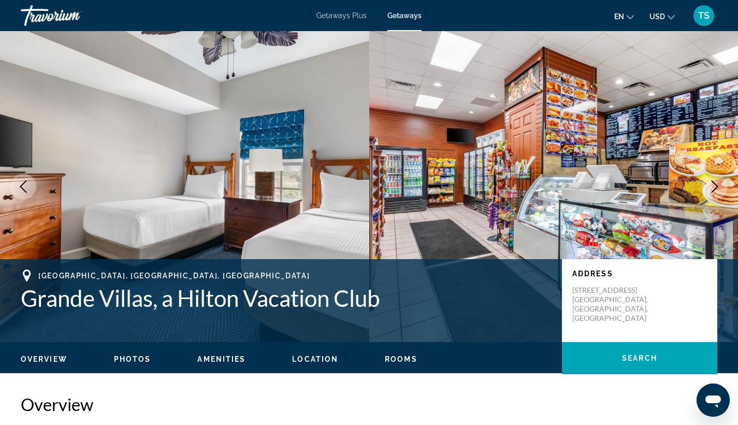
click at [718, 181] on icon "Next image" at bounding box center [714, 186] width 12 height 12
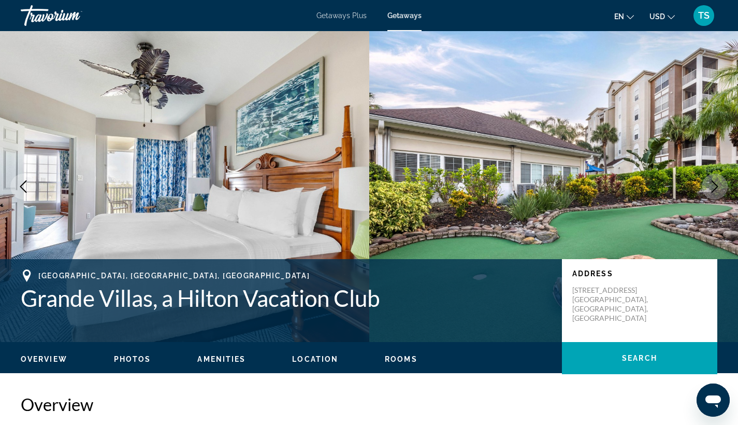
click at [718, 181] on icon "Next image" at bounding box center [714, 186] width 12 height 12
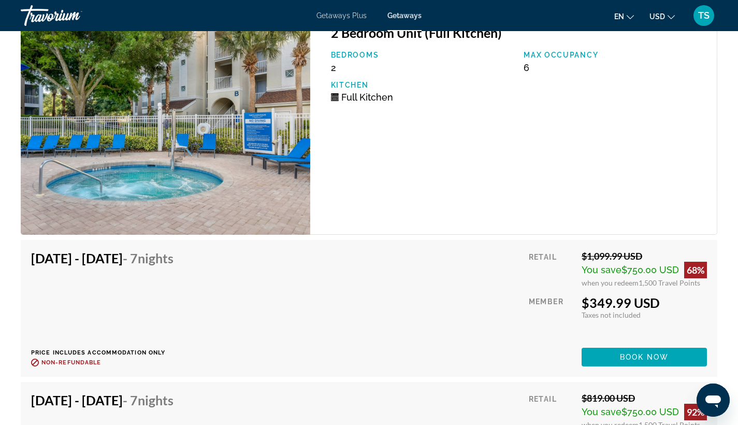
scroll to position [2562, 0]
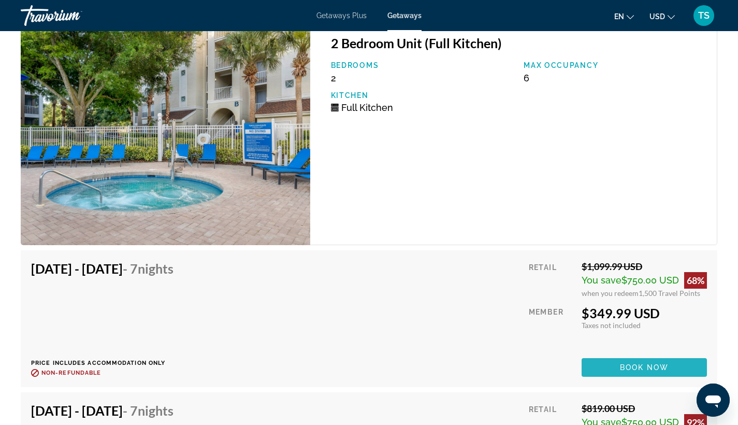
click at [663, 368] on span "Book now" at bounding box center [644, 367] width 49 height 8
